Goal: Task Accomplishment & Management: Complete application form

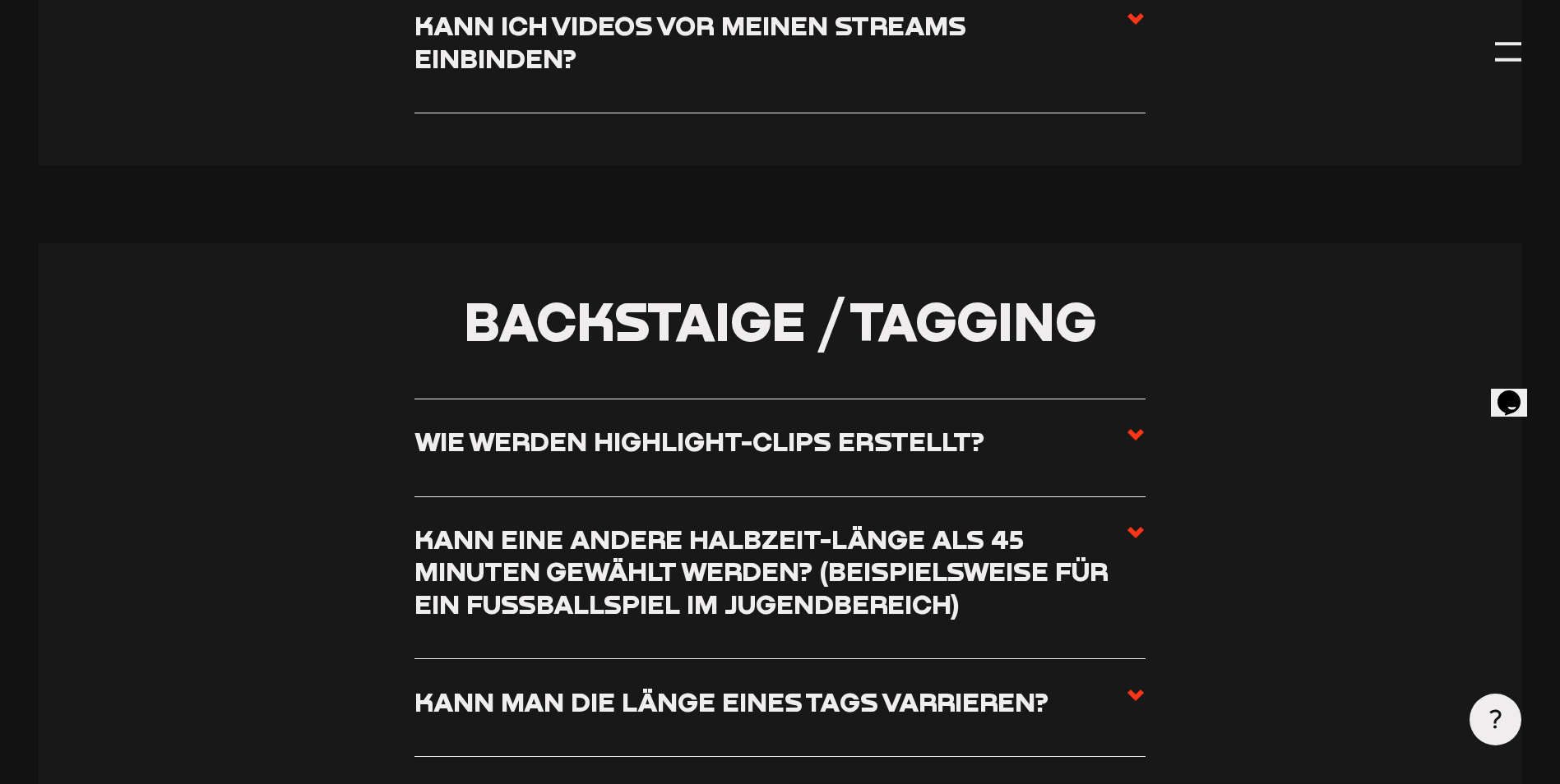
scroll to position [5260, 0]
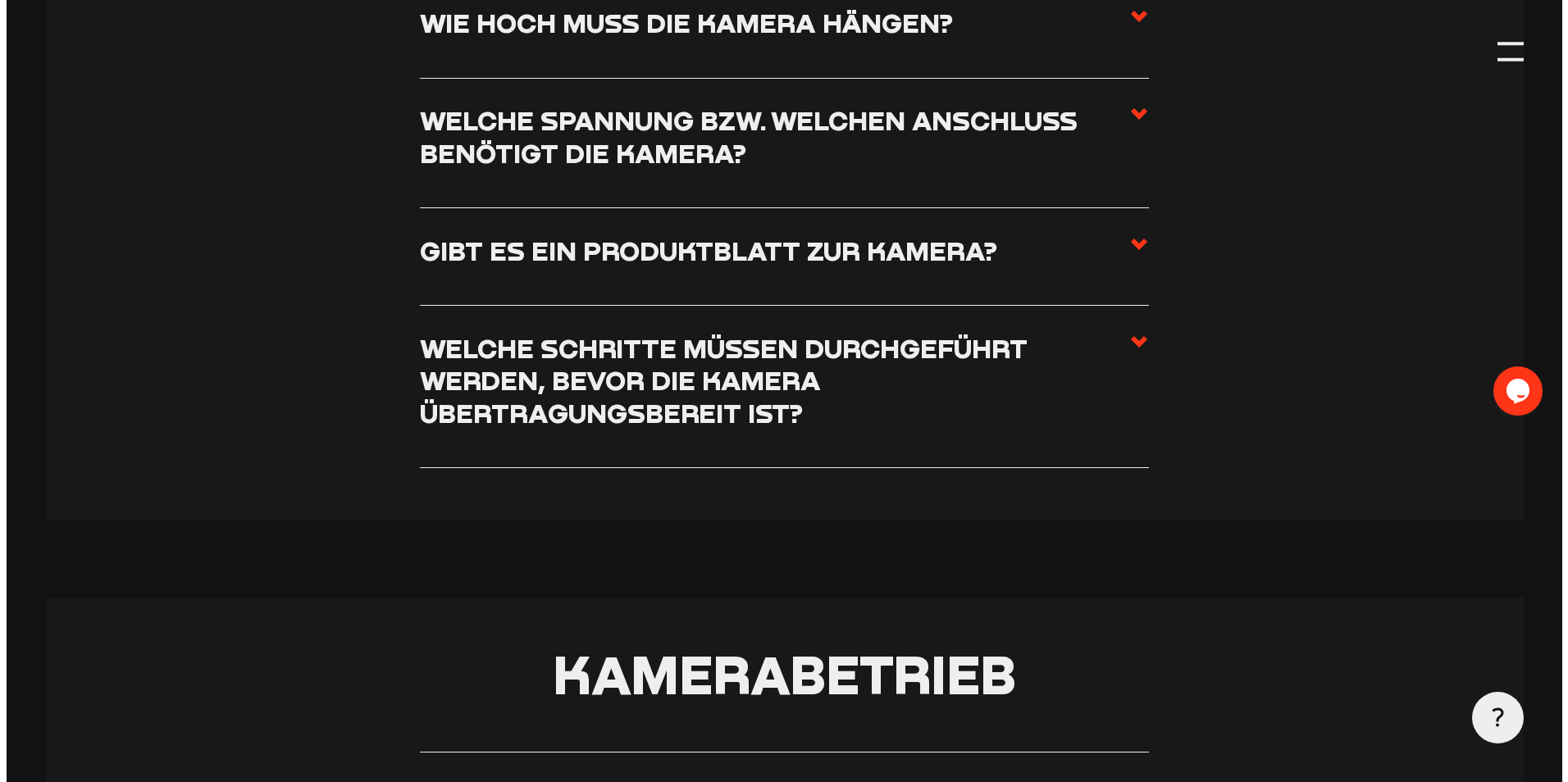
scroll to position [1558, 0]
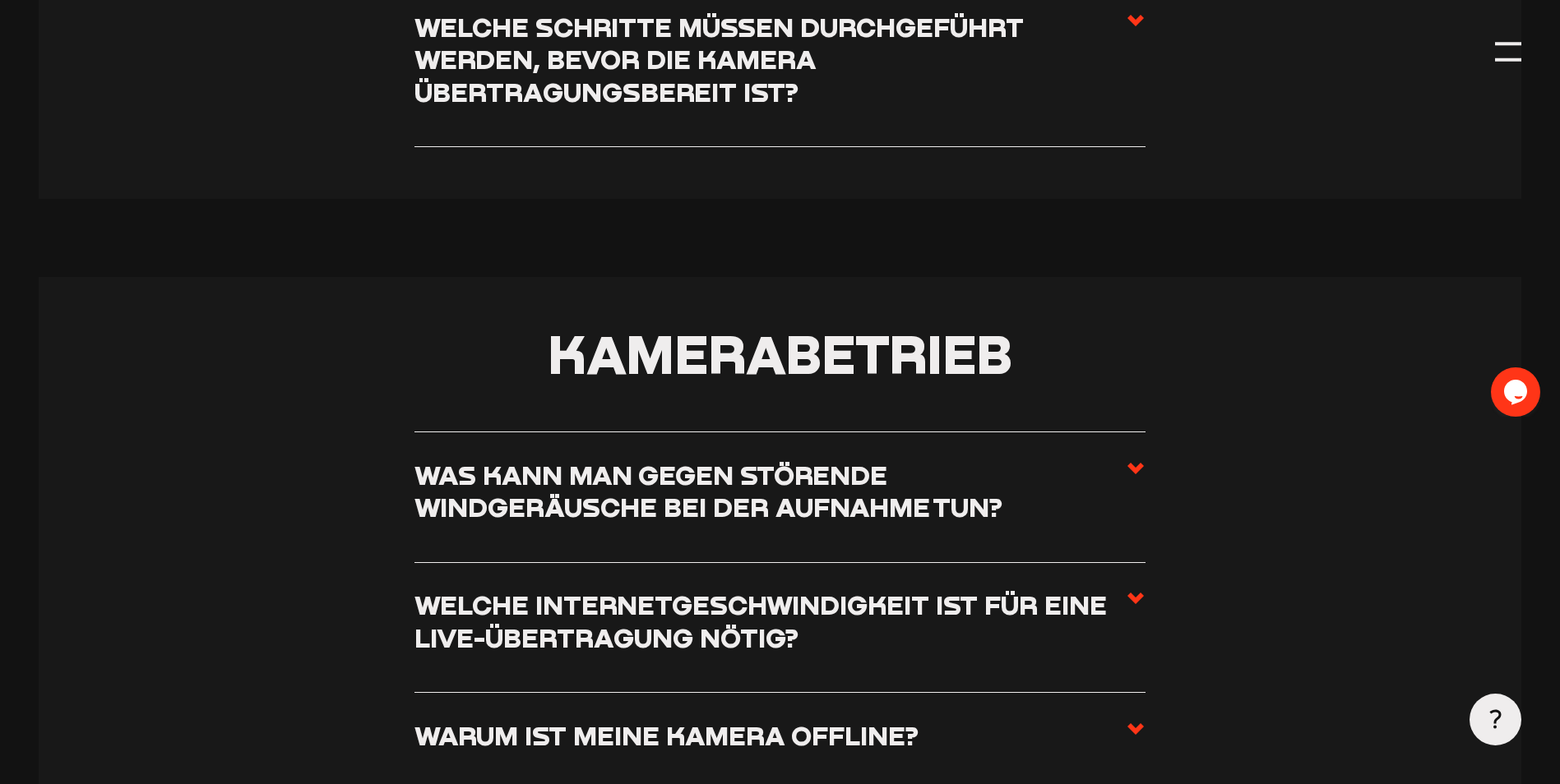
click at [1483, 704] on div at bounding box center [1495, 719] width 51 height 51
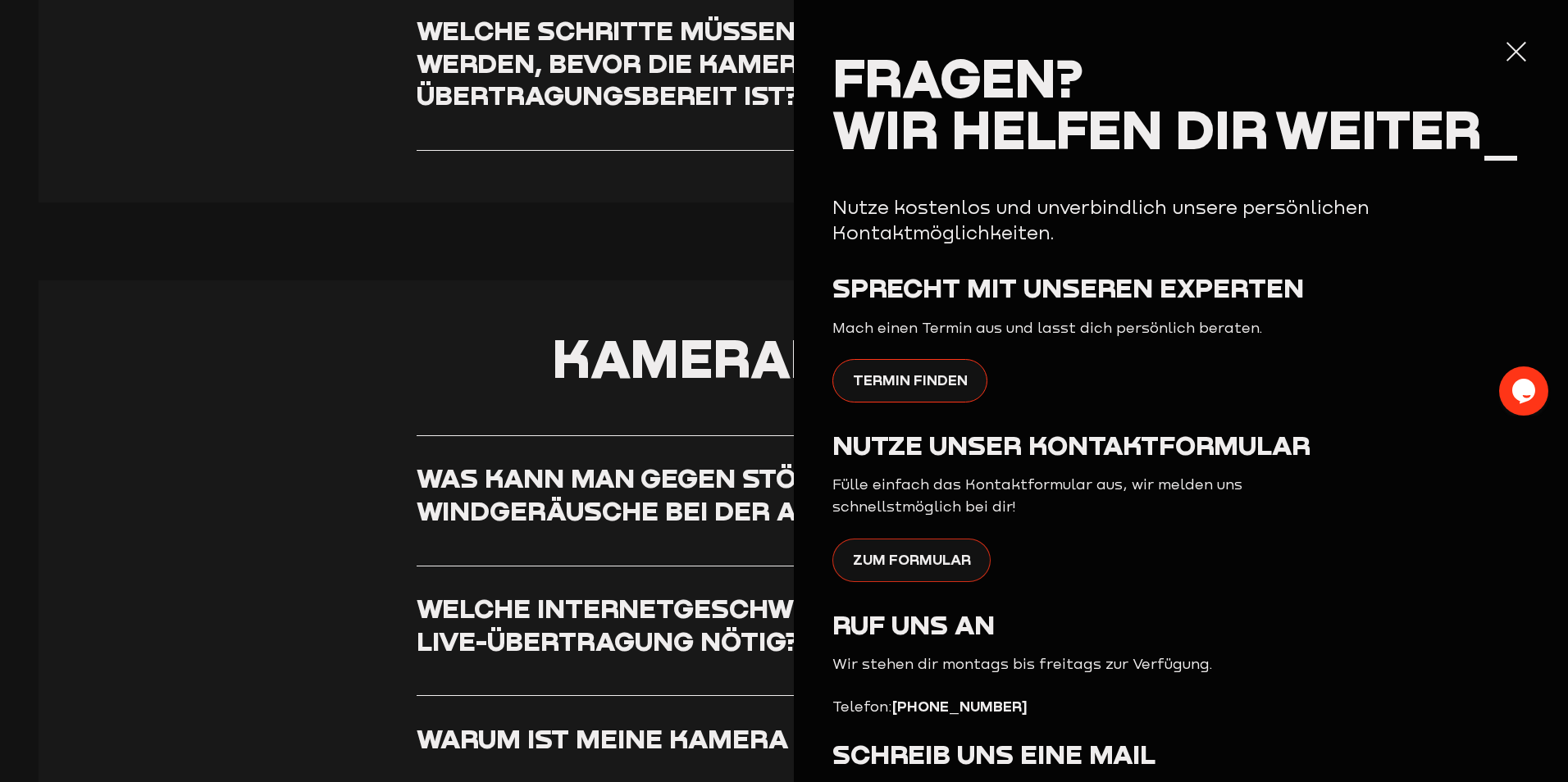
click at [904, 554] on span "Zum Formular" at bounding box center [912, 558] width 118 height 23
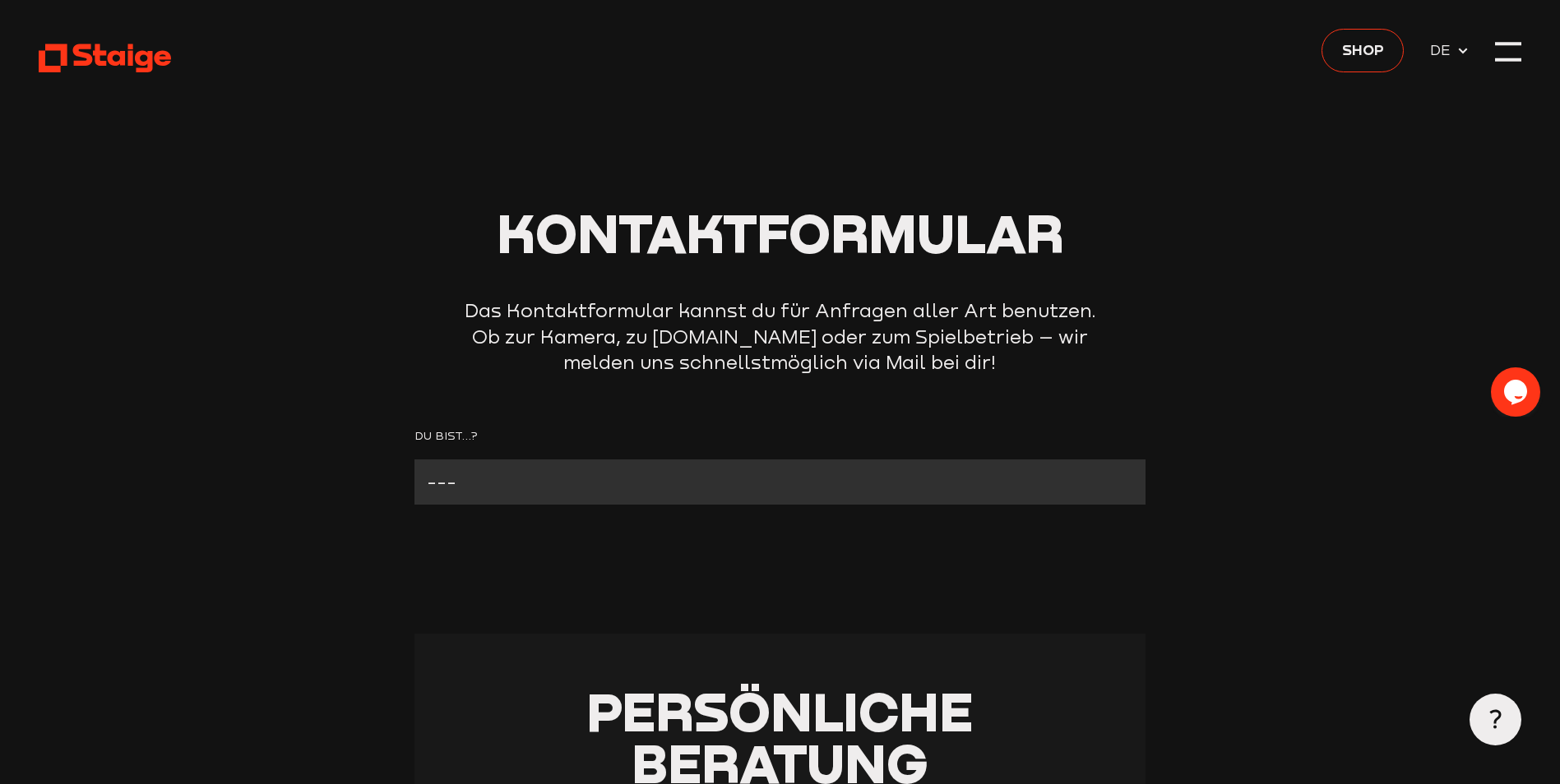
click at [437, 466] on select "--- Verein mit Kamera Verein ohne Kamera Fan Andere" at bounding box center [780, 482] width 731 height 45
select select "Verein mit Kamera"
click at [414, 460] on select "--- Verein mit Kamera Verein ohne Kamera Fan Andere" at bounding box center [780, 482] width 731 height 45
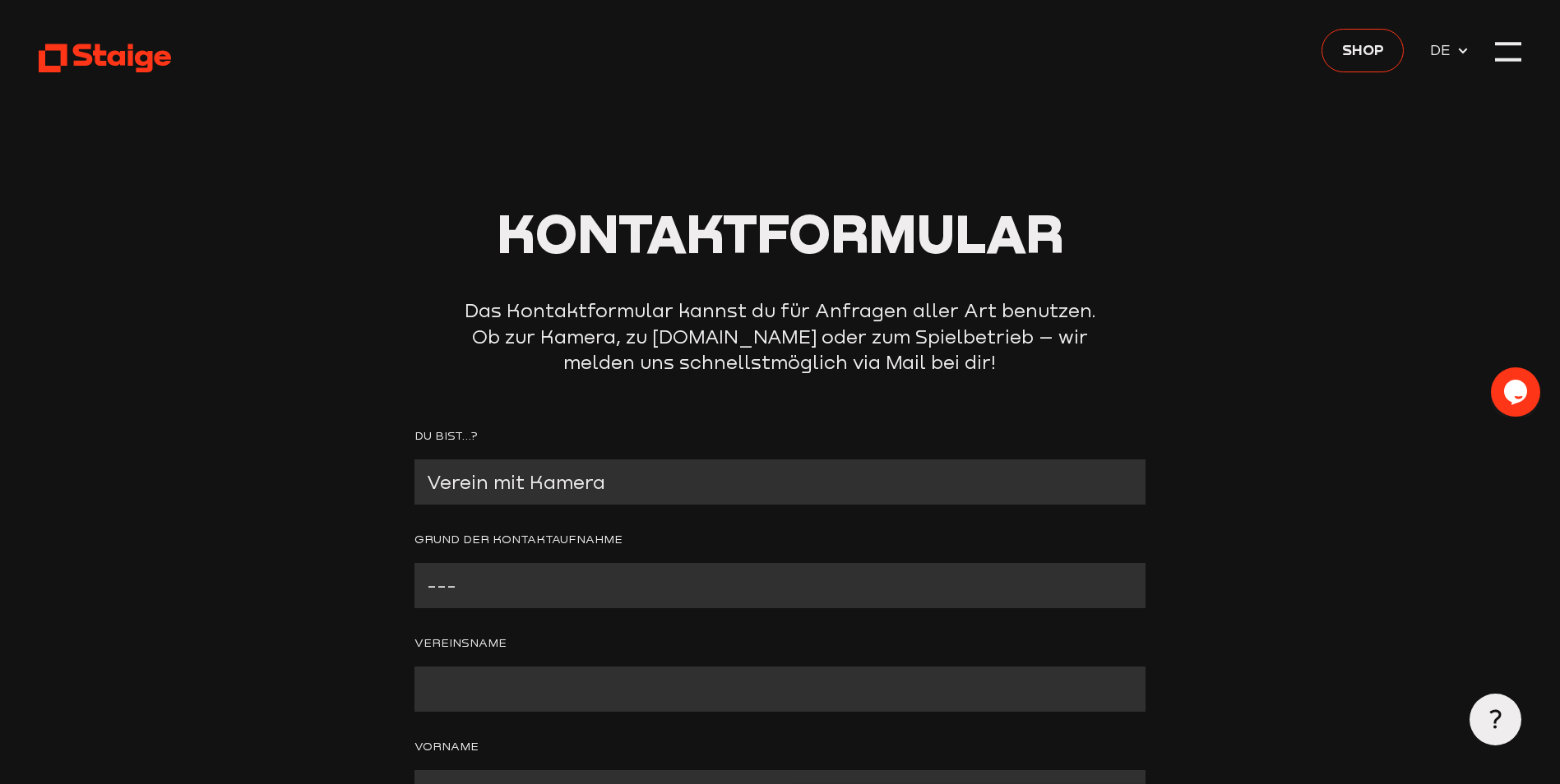
click at [549, 574] on select "--- Problem mit der Kamera Wir benötigen technischen Support Bitte um Rückruf A…" at bounding box center [780, 585] width 731 height 45
select select "Wir benötigen technischen Support"
click at [414, 564] on select "--- Problem mit der Kamera Wir benötigen technischen Support Bitte um Rückruf A…" at bounding box center [780, 585] width 731 height 45
click at [605, 683] on input "Contact form" at bounding box center [780, 689] width 731 height 45
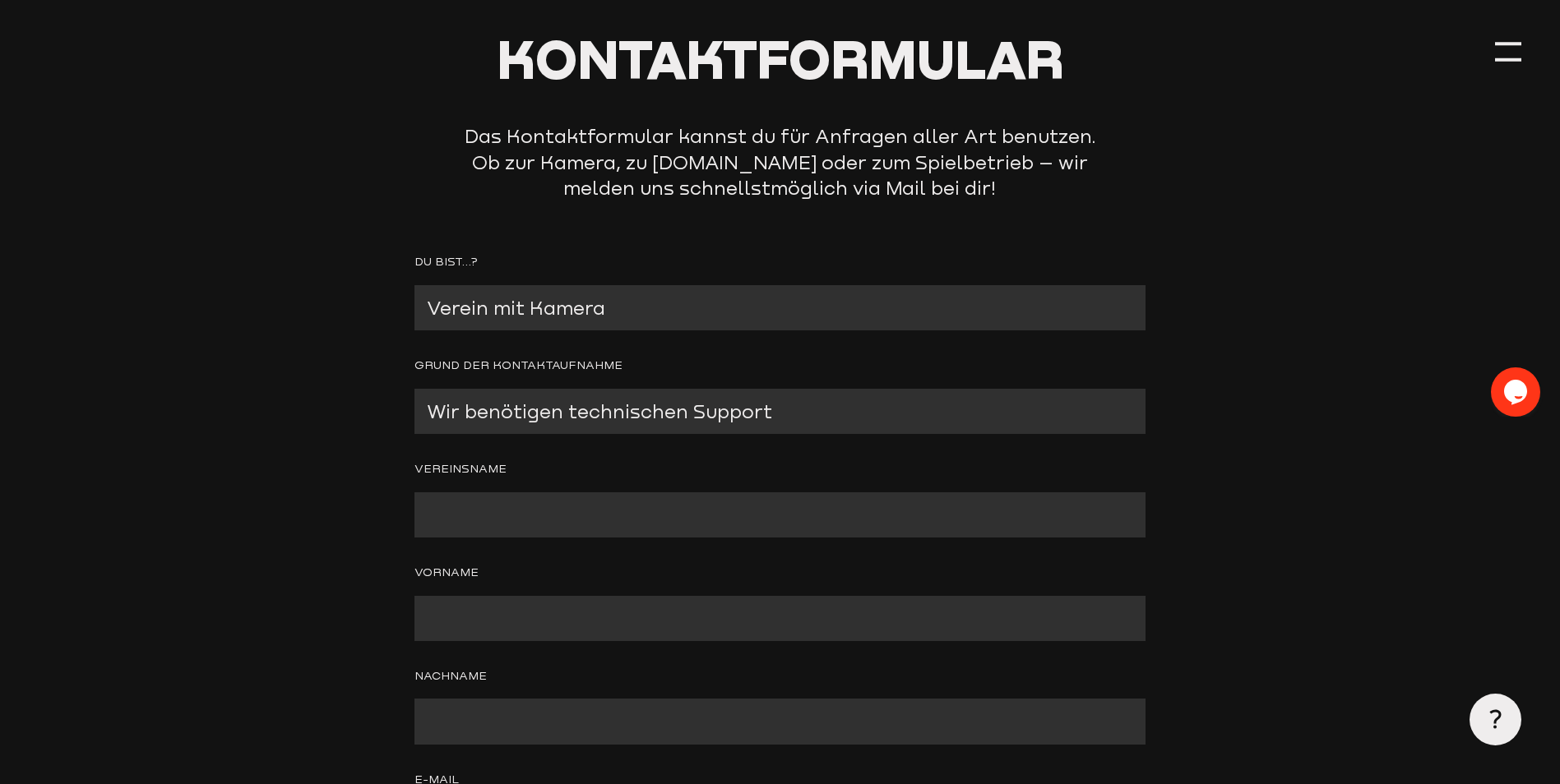
scroll to position [164, 0]
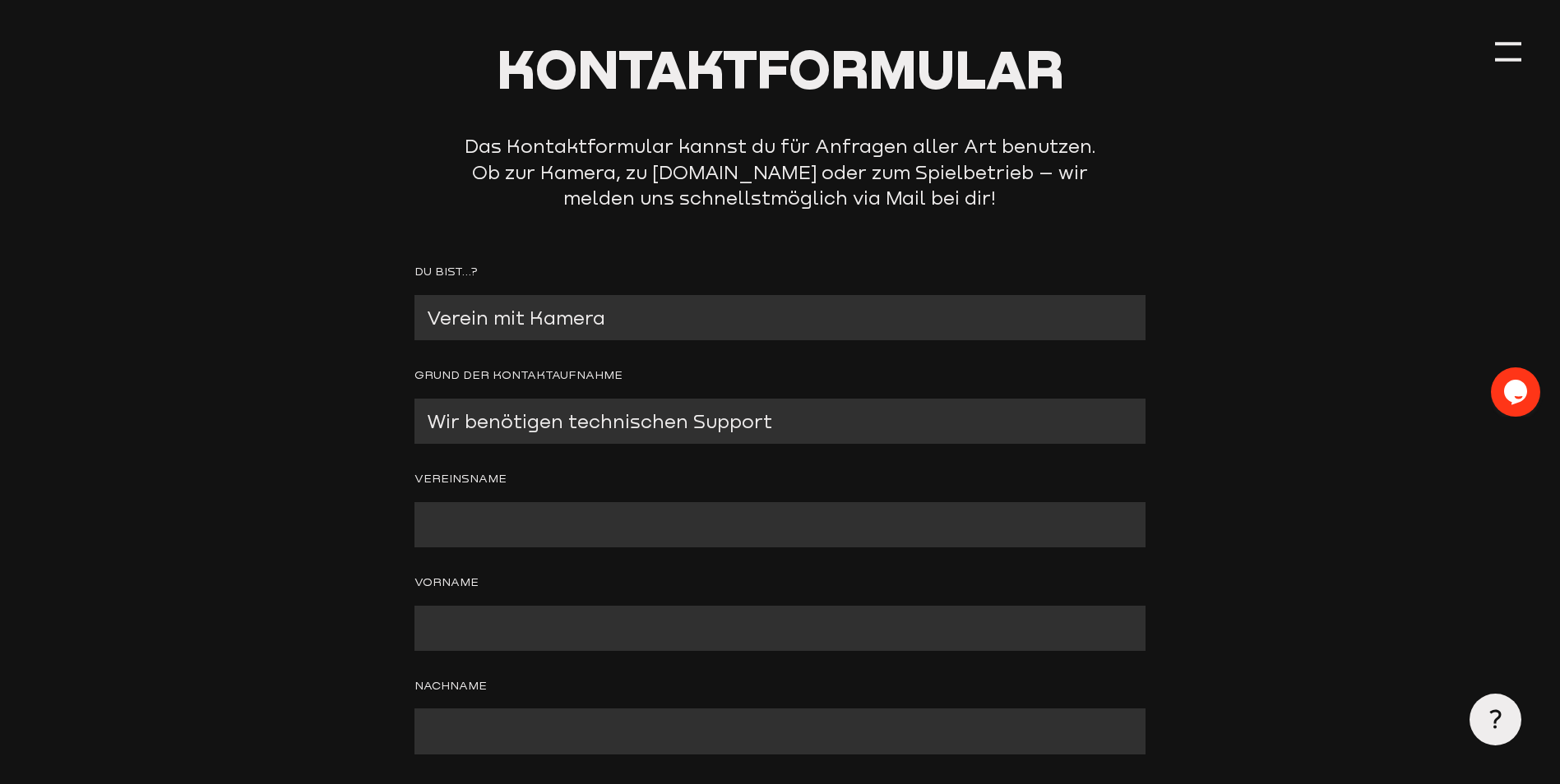
click at [482, 525] on input "Contact form" at bounding box center [780, 525] width 731 height 45
type input "Schweriner SC"
click at [498, 634] on input "Contact form" at bounding box center [780, 628] width 731 height 45
type input "Peter Dieter"
type input "Brügmann"
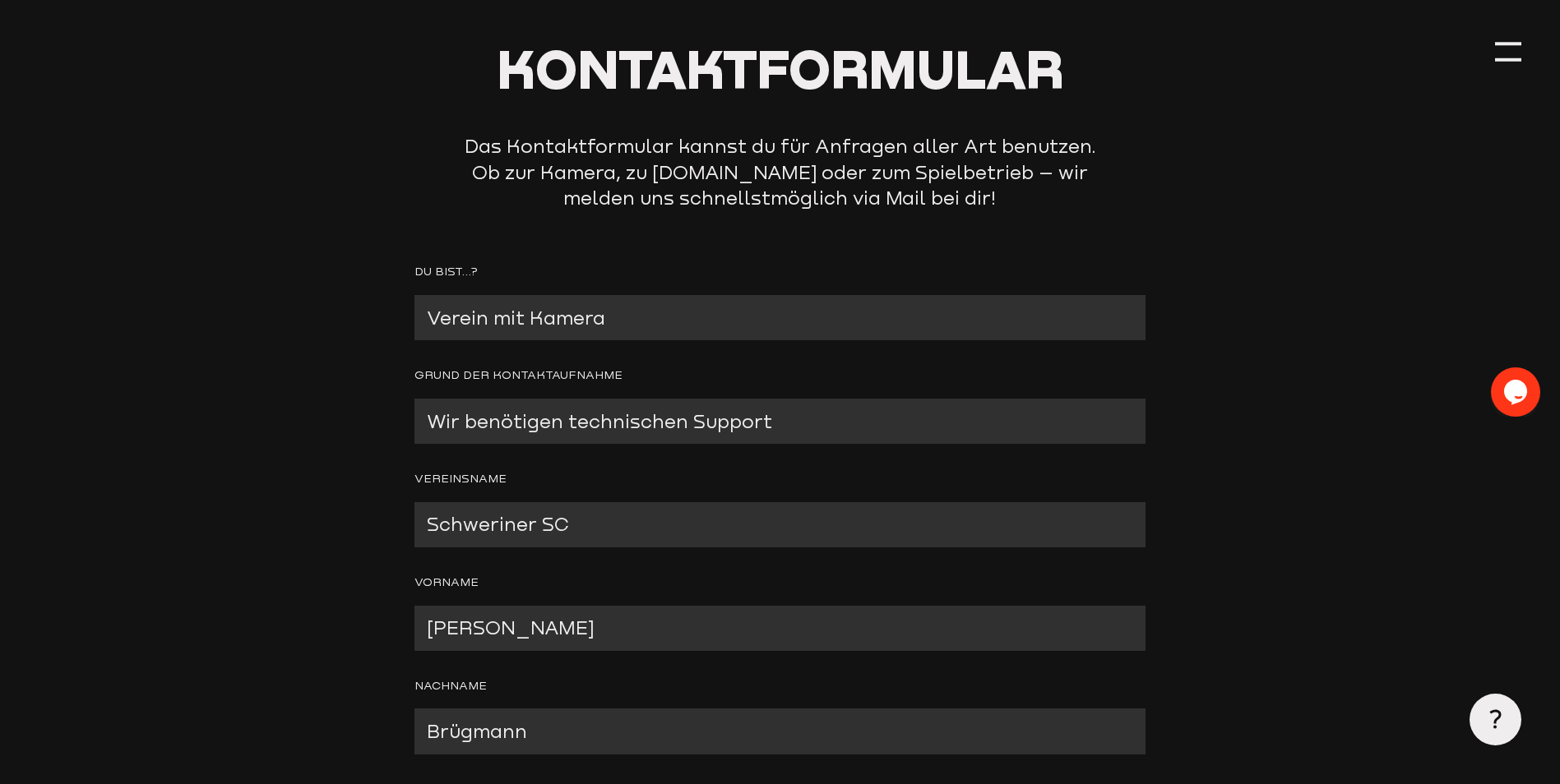
type input "ssc@ssc-breitensport.de"
type input "03854807947"
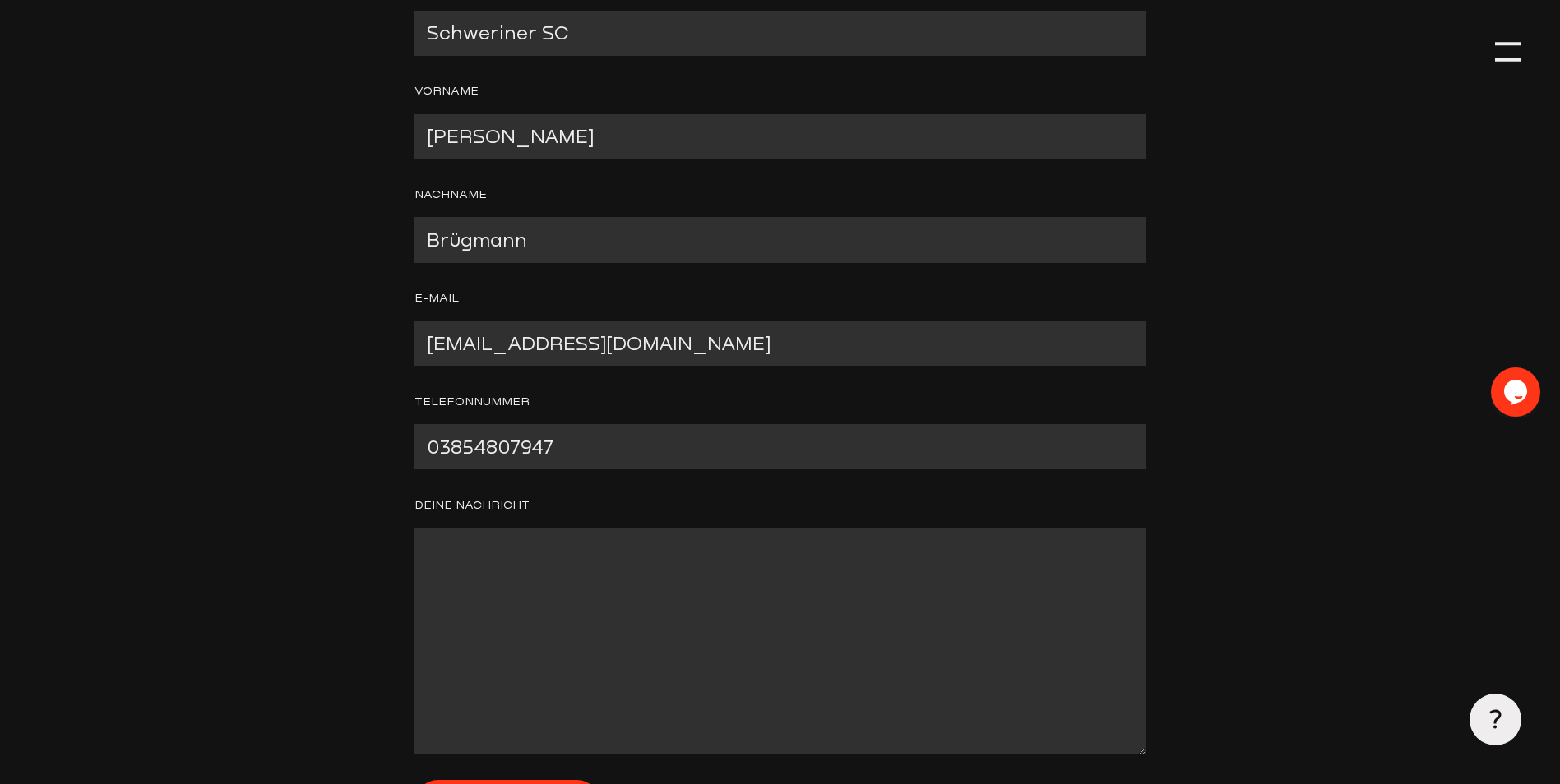
scroll to position [657, 0]
click at [515, 549] on textarea "Contact form" at bounding box center [780, 639] width 731 height 226
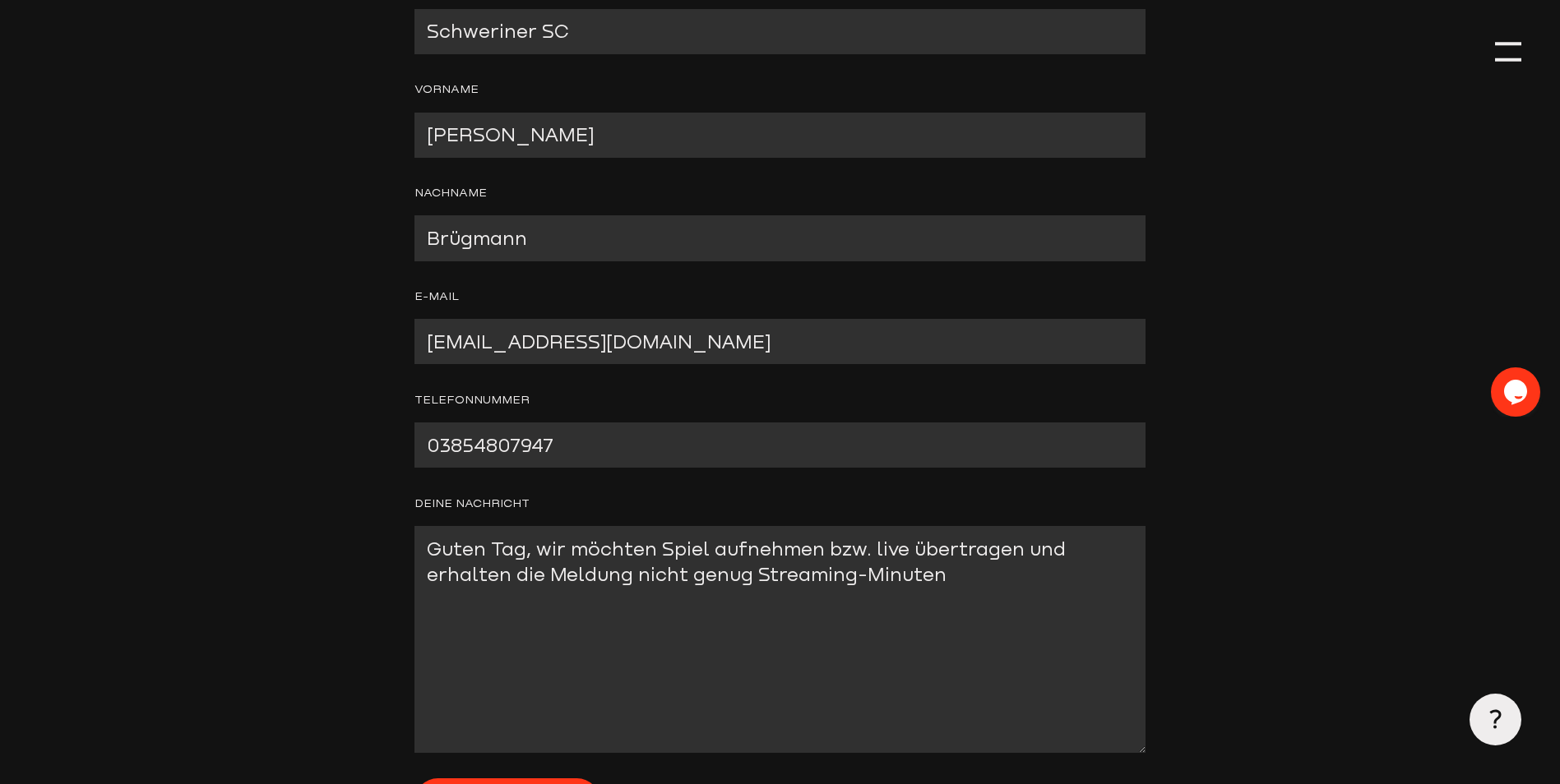
click at [759, 578] on textarea "Guten Tag, wir möchten Spiel aufnehmen bzw. live übertragen und erhalten die Me…" at bounding box center [780, 639] width 731 height 226
click at [950, 576] on textarea "Guten Tag, wir möchten Spiel aufnehmen bzw. live übertragen und erhalten die Me…" at bounding box center [780, 639] width 731 height 226
click at [962, 573] on textarea "Guten Tag, wir möchten Spiel aufnehmen bzw. live übertragen und erhalten die Me…" at bounding box center [780, 639] width 731 height 226
click at [1100, 581] on textarea "Guten Tag, wir möchten Spiel aufnehmen bzw. live übertragen und erhalten die Me…" at bounding box center [780, 639] width 731 height 226
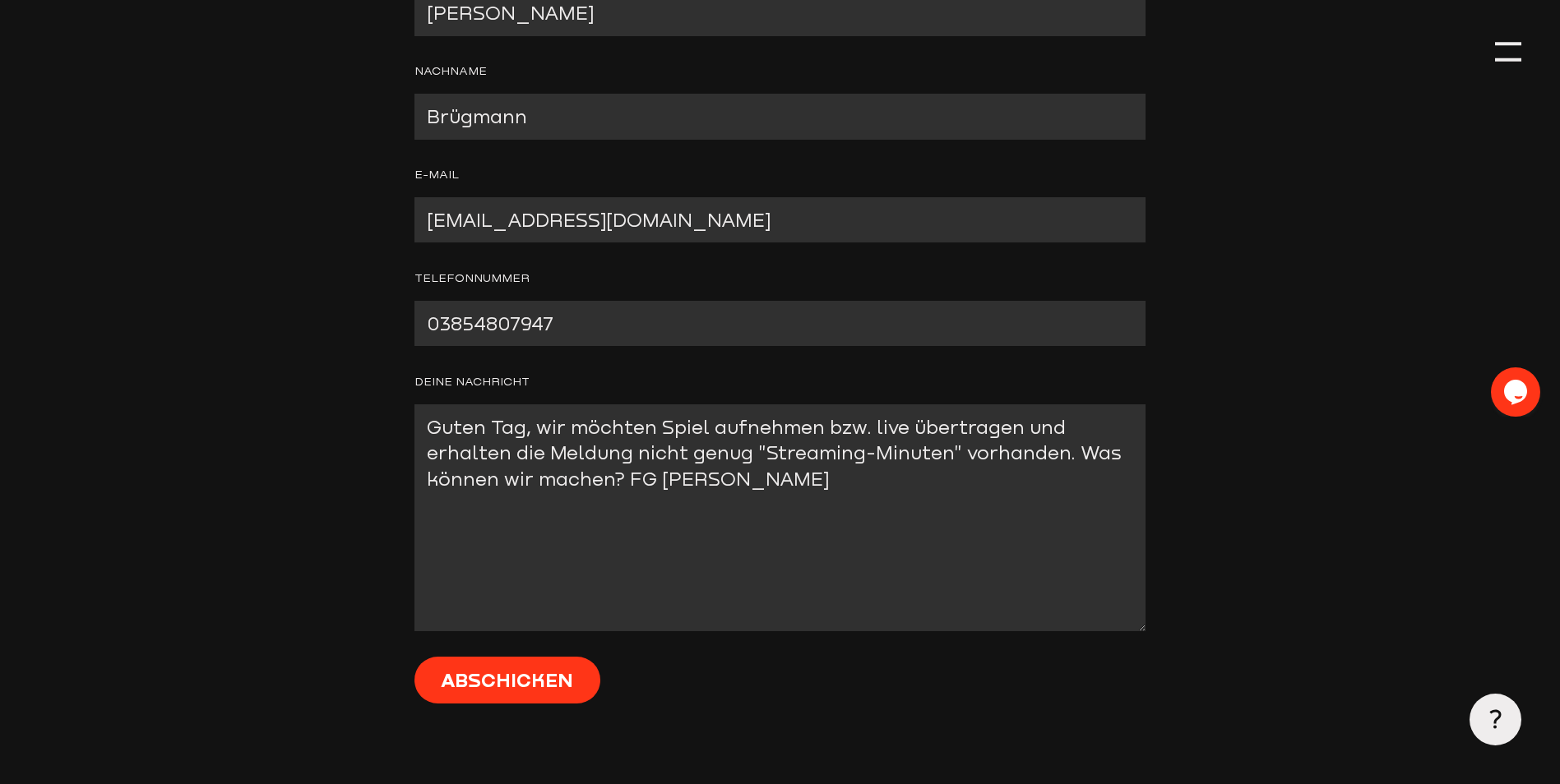
scroll to position [986, 0]
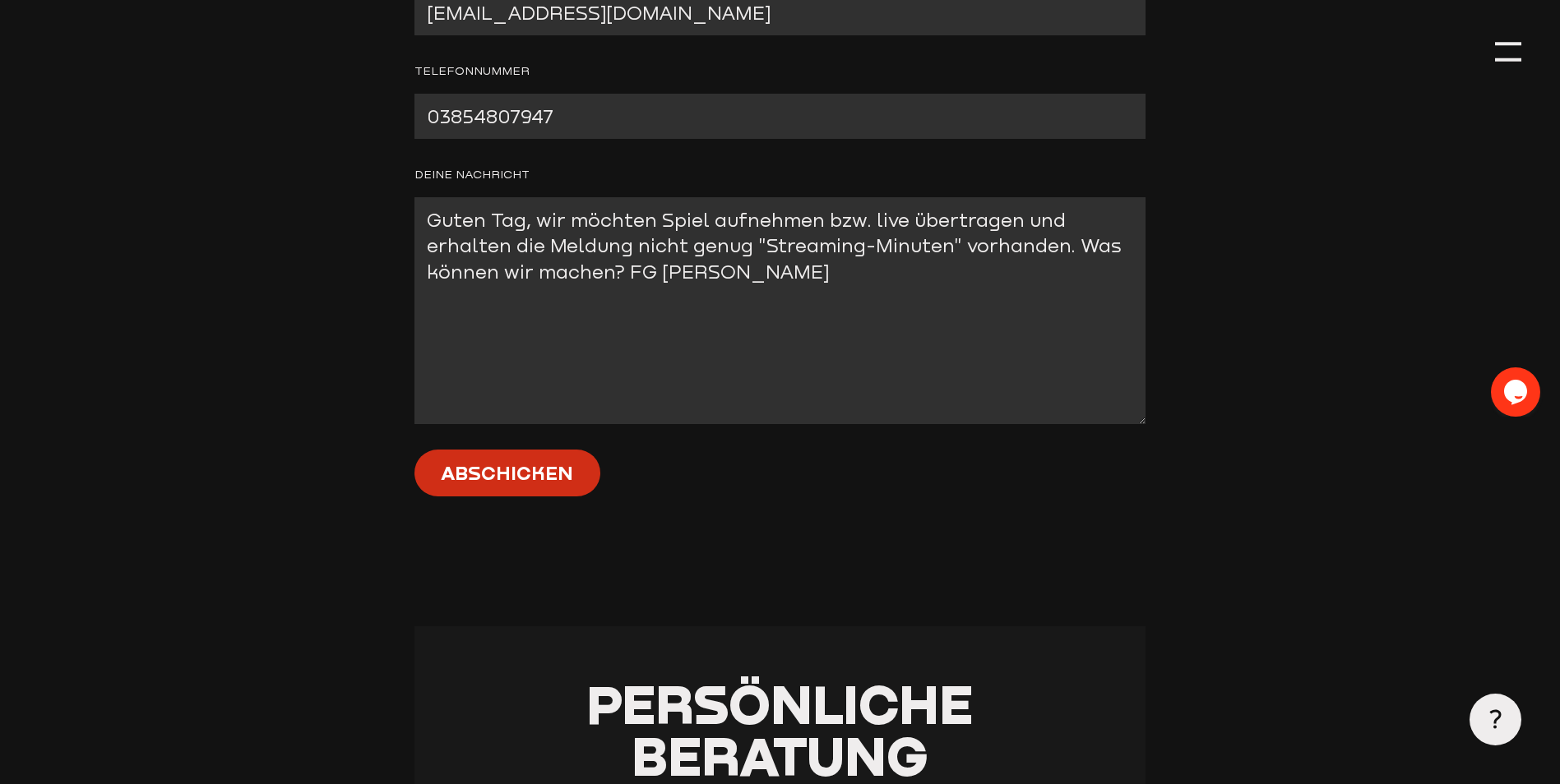
type textarea "Guten Tag, wir möchten Spiel aufnehmen bzw. live übertragen und erhalten die Me…"
click at [515, 480] on input "Abschicken" at bounding box center [507, 472] width 186 height 47
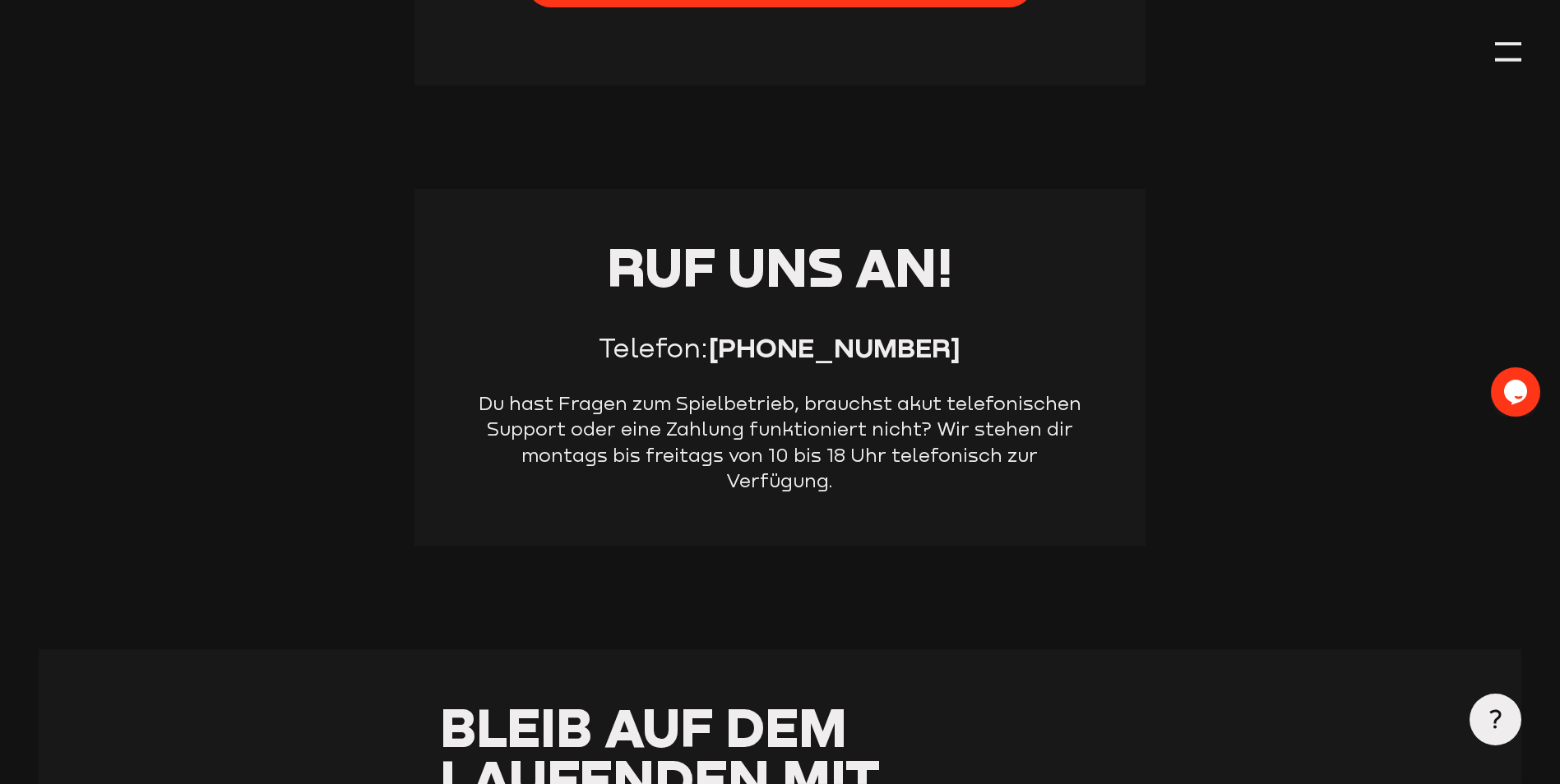
scroll to position [1032, 0]
